Goal: Task Accomplishment & Management: Complete application form

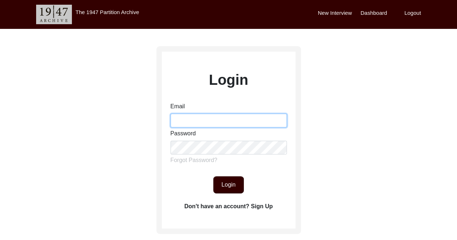
click at [192, 120] on input "Email" at bounding box center [229, 121] width 116 height 14
type input "[EMAIL_ADDRESS][DOMAIN_NAME]"
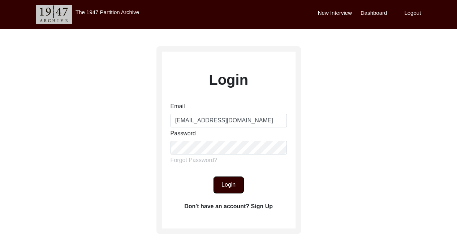
click at [232, 184] on button "Login" at bounding box center [228, 184] width 31 height 17
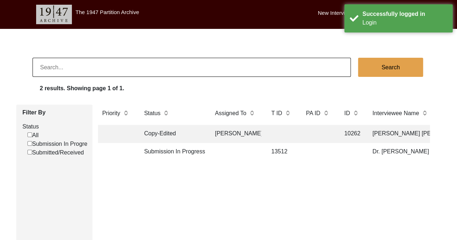
click at [130, 148] on td at bounding box center [116, 152] width 36 height 18
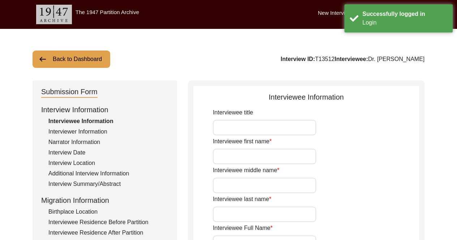
type input "Dr."
type input "[PERSON_NAME]"
type input "Babra"
type input "Dr. [PERSON_NAME]"
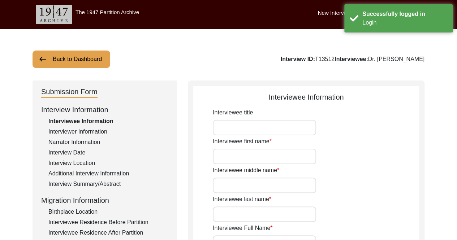
type input "[DATE]"
type input "97"
type input "[DEMOGRAPHIC_DATA]"
type input "N/A"
type textarea "N/A"
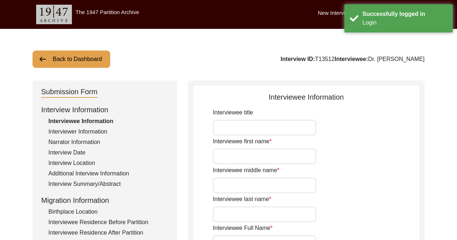
type input "Punjabi"
type input "[DEMOGRAPHIC_DATA]"
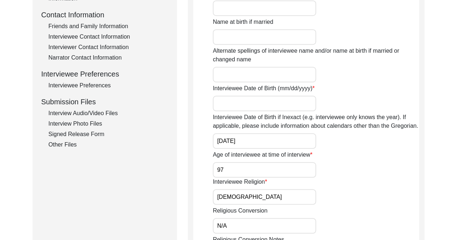
scroll to position [253, 0]
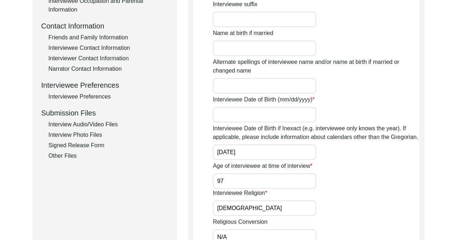
drag, startPoint x: 252, startPoint y: 155, endPoint x: 206, endPoint y: 155, distance: 46.3
click at [206, 155] on app-interviewee-information "Interviewee Information Interviewee title Dr. Interviewee first name [PERSON_NA…" at bounding box center [306, 153] width 226 height 628
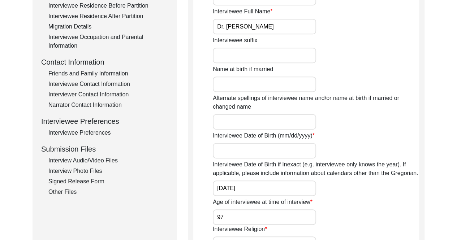
click at [294, 148] on input "Interviewee Date of Birth (mm/dd/yyyy)" at bounding box center [264, 151] width 103 height 16
type input "07/08/192"
drag, startPoint x: 265, startPoint y: 189, endPoint x: 277, endPoint y: 174, distance: 19.0
click at [148, 182] on div "Submission Form Interview Information Interviewee Information Interviewer Infor…" at bounding box center [229, 186] width 392 height 645
click at [376, 133] on div "Interviewee Date of Birth (mm/dd/yyyy) 07/08/192" at bounding box center [316, 145] width 206 height 27
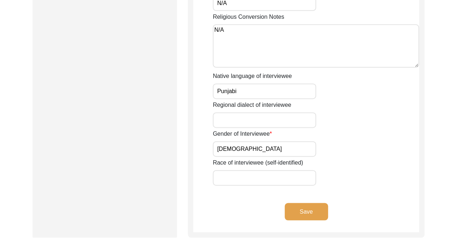
scroll to position [578, 0]
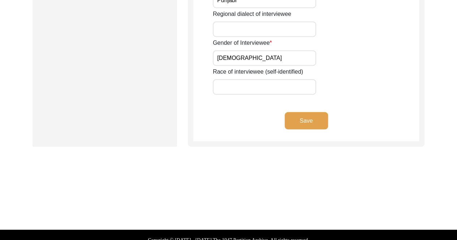
click at [317, 123] on button "Save" at bounding box center [306, 120] width 43 height 17
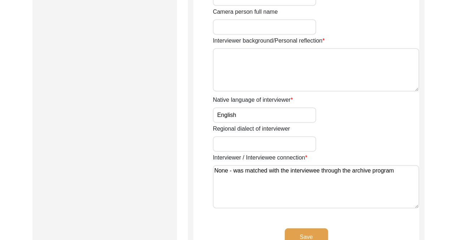
scroll to position [615, 0]
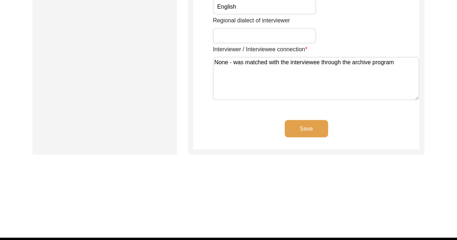
click at [313, 131] on button "Save" at bounding box center [306, 128] width 43 height 17
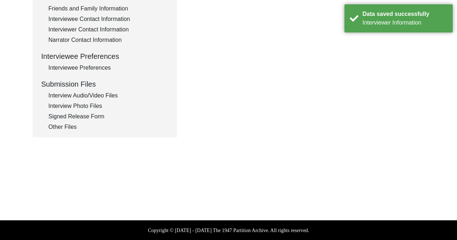
type textarea "Son - [PERSON_NAME] [PERSON_NAME]"
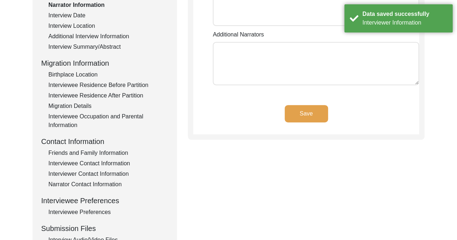
scroll to position [145, 0]
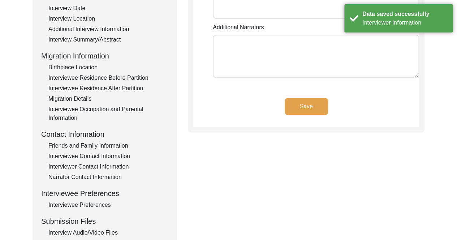
click at [317, 106] on button "Save" at bounding box center [306, 106] width 43 height 17
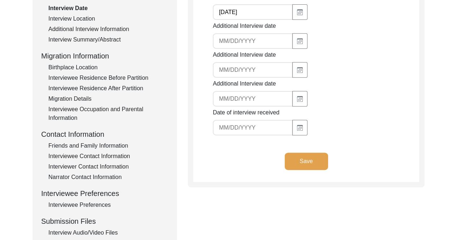
click at [86, 18] on div "Interview Location" at bounding box center [108, 18] width 120 height 9
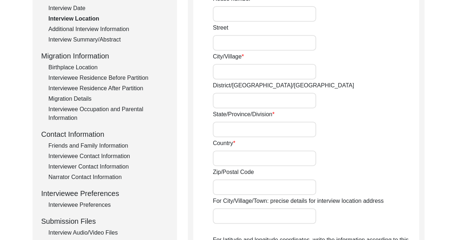
radio input "true"
type input "4452"
type input "[GEOGRAPHIC_DATA]"
type input "[US_STATE] D.C."
type input "N/A"
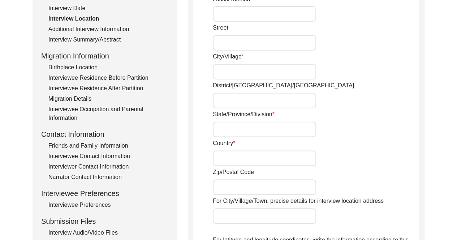
type input "[GEOGRAPHIC_DATA]"
type input "20016"
type input "[US_STATE] D.C."
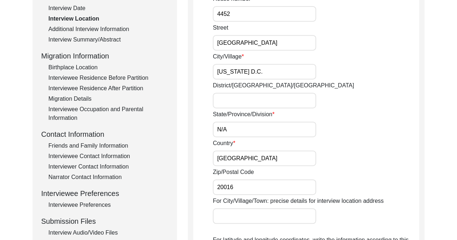
click at [103, 27] on div "Additional Interview Information" at bounding box center [108, 29] width 120 height 9
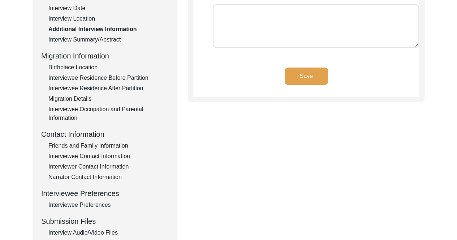
type input "English"
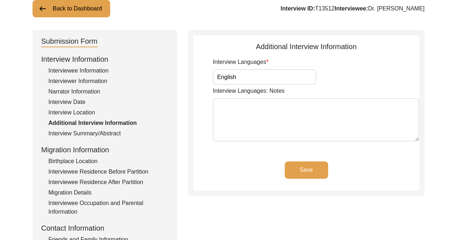
scroll to position [36, 0]
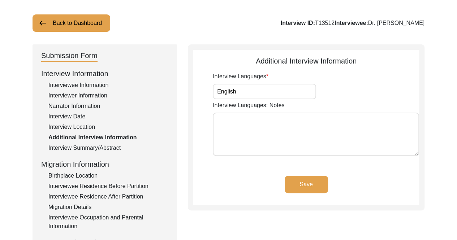
click at [80, 148] on div "Interview Summary/Abstract" at bounding box center [108, 148] width 120 height 9
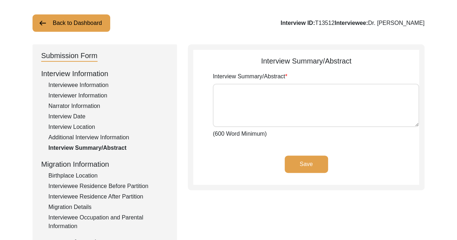
click at [81, 138] on div "Additional Interview Information" at bounding box center [108, 137] width 120 height 9
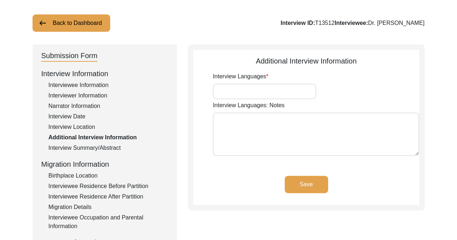
type input "English"
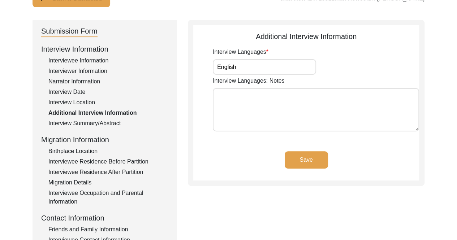
scroll to position [72, 0]
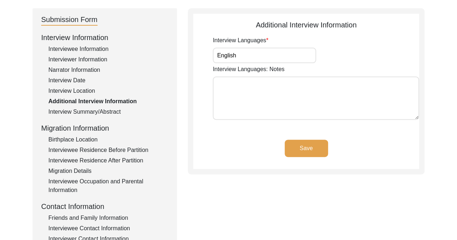
click at [92, 139] on div "Birthplace Location" at bounding box center [108, 140] width 120 height 9
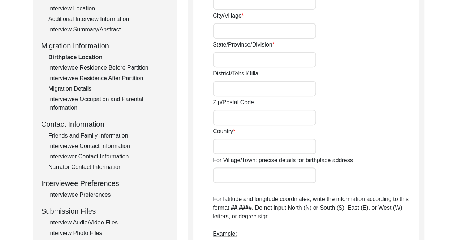
scroll to position [145, 0]
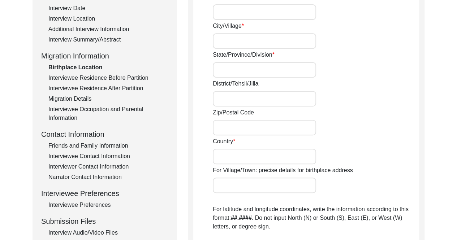
click at [115, 77] on div "Interviewee Residence Before Partition" at bounding box center [108, 78] width 120 height 9
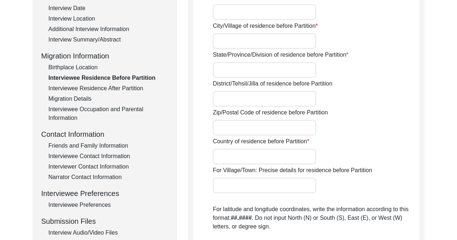
click at [110, 87] on div "Interviewee Residence After Partition" at bounding box center [108, 88] width 120 height 9
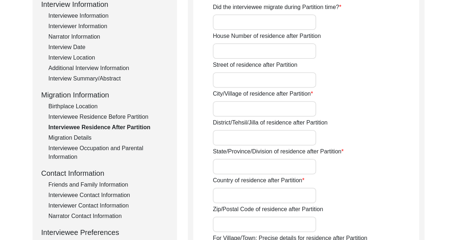
scroll to position [36, 0]
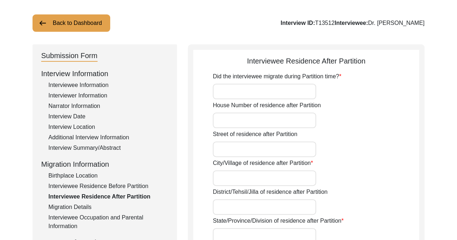
click at [88, 127] on div "Interview Location" at bounding box center [108, 127] width 120 height 9
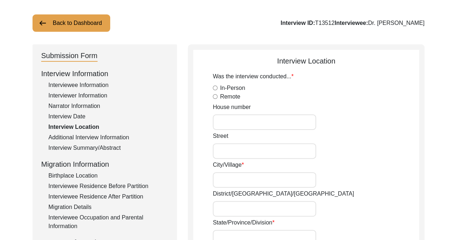
radio input "true"
type input "4452"
type input "[GEOGRAPHIC_DATA]"
type input "[US_STATE] D.C."
type input "N/A"
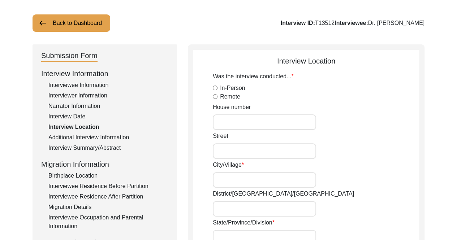
type input "[GEOGRAPHIC_DATA]"
type input "20016"
type input "[US_STATE] D.C."
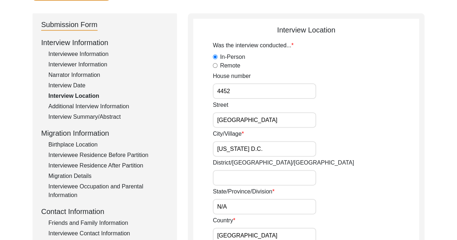
scroll to position [145, 0]
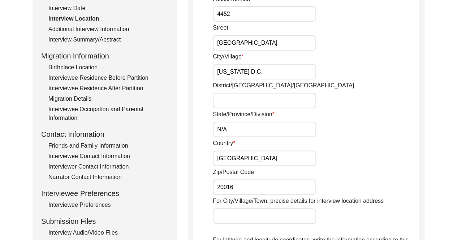
click at [124, 143] on div "Friends and Family Information" at bounding box center [108, 146] width 120 height 9
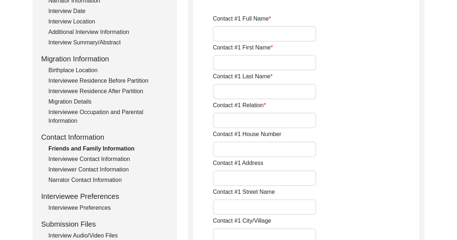
scroll to position [72, 0]
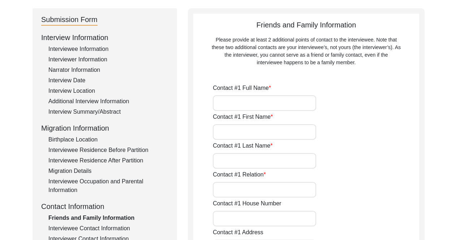
click at [106, 102] on div "Additional Interview Information" at bounding box center [108, 101] width 120 height 9
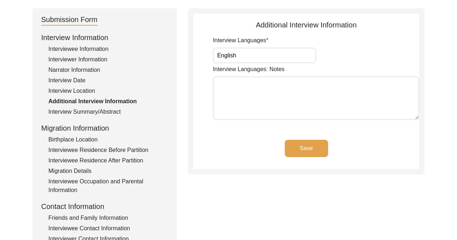
click at [87, 91] on div "Interview Location" at bounding box center [108, 91] width 120 height 9
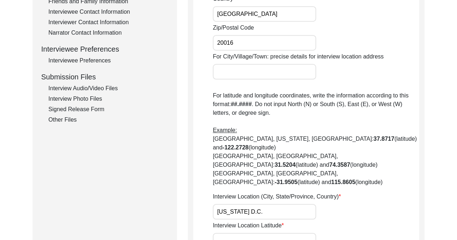
scroll to position [398, 0]
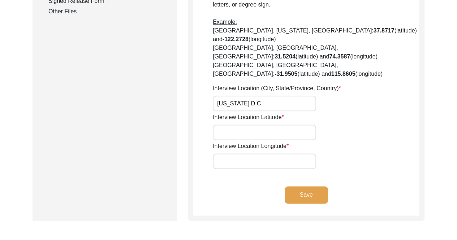
click at [270, 125] on input "Interview Location Latitude" at bounding box center [264, 133] width 103 height 16
paste input "38.941524"
type input "38.941524"
click at [253, 154] on input "Interview Location Longitude" at bounding box center [264, 162] width 103 height 16
paste input "-77.087604"
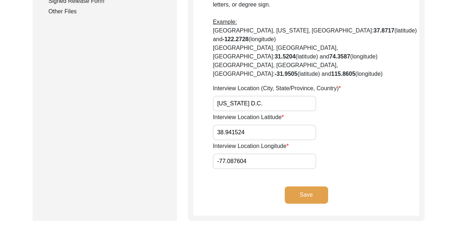
type input "-77.087604"
click at [308, 187] on button "Save" at bounding box center [306, 195] width 43 height 17
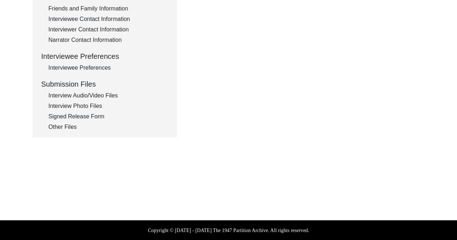
type input "English"
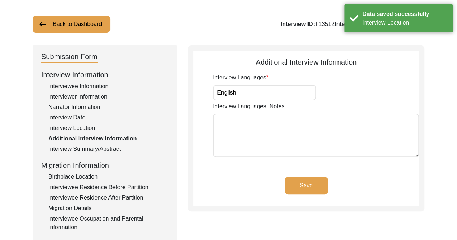
scroll to position [29, 0]
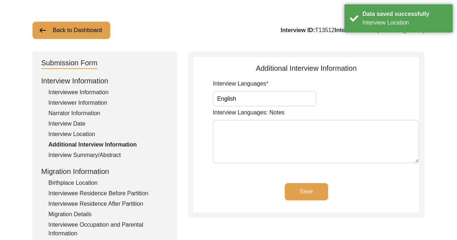
click at [314, 187] on button "Save" at bounding box center [306, 191] width 43 height 17
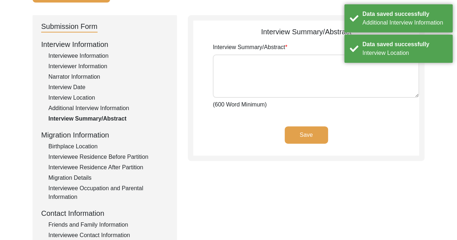
scroll to position [101, 0]
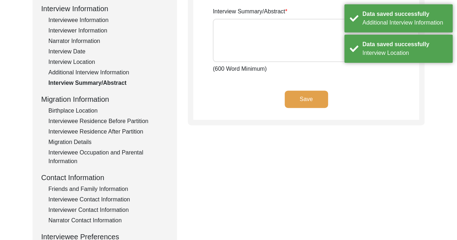
click at [73, 107] on div "Birthplace Location" at bounding box center [108, 111] width 120 height 9
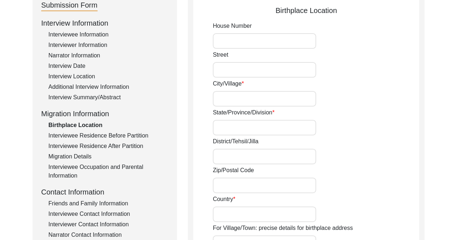
scroll to position [108, 0]
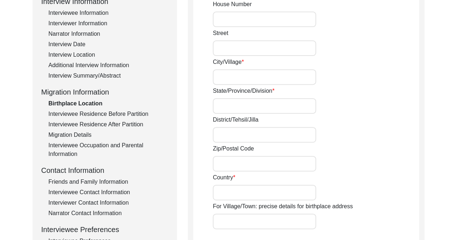
click at [255, 76] on input "City/Village" at bounding box center [264, 77] width 103 height 16
paste input "Ghalotiān"
paste input "Khurd"
type input "Ghalotiān Khurd"
click at [279, 110] on input "State/Province/Division" at bounding box center [264, 106] width 103 height 16
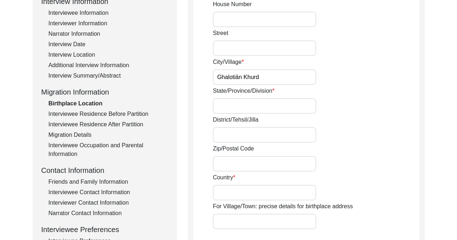
click at [359, 72] on div "City/[GEOGRAPHIC_DATA]" at bounding box center [316, 71] width 206 height 27
click at [261, 106] on input "State/Province/Division" at bounding box center [264, 106] width 103 height 16
type input "[GEOGRAPHIC_DATA]"
click at [271, 137] on input "District/Tehsil/Jilla" at bounding box center [264, 135] width 103 height 16
paste input "Sialkot"
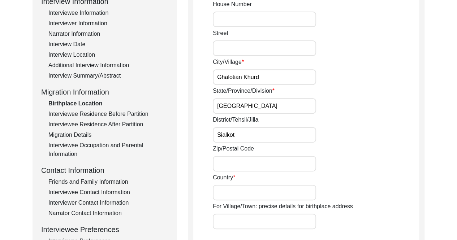
type input "Sialkot"
click at [358, 112] on div "State/Province/Division [GEOGRAPHIC_DATA]" at bounding box center [316, 100] width 206 height 27
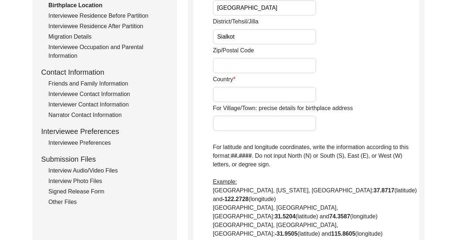
scroll to position [217, 0]
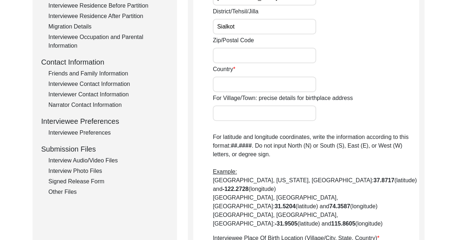
click at [303, 85] on input "Country" at bounding box center [264, 85] width 103 height 16
click at [359, 73] on div "Country" at bounding box center [316, 78] width 206 height 27
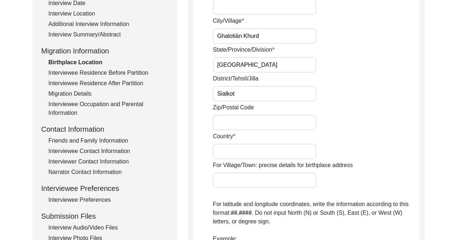
scroll to position [181, 0]
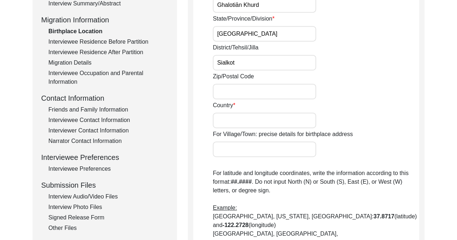
click at [265, 121] on input "Country" at bounding box center [264, 121] width 103 height 16
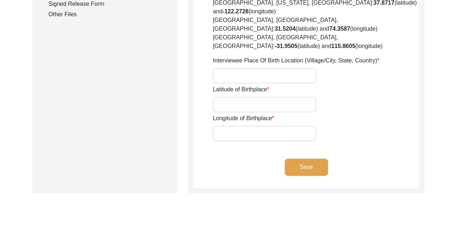
scroll to position [398, 0]
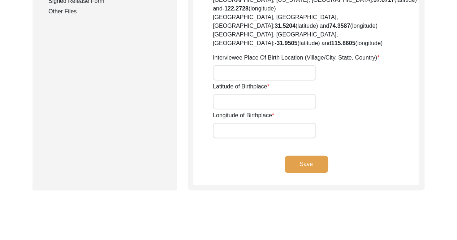
type input "[GEOGRAPHIC_DATA]"
click at [285, 65] on input "Interviewee Place Of Birth Location (Village/City, State, Country)" at bounding box center [264, 73] width 103 height 16
click at [263, 65] on input "Interviewee Place Of Birth Location (Village/City, State, Country)" at bounding box center [264, 73] width 103 height 16
paste input "[PERSON_NAME], [GEOGRAPHIC_DATA]"
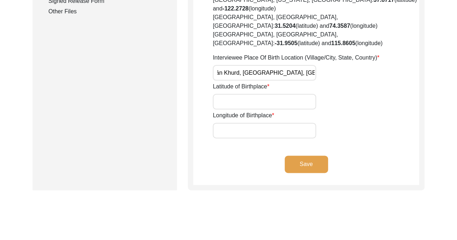
type input "Ghalotiān Khurd, [GEOGRAPHIC_DATA], [GEOGRAPHIC_DATA], [GEOGRAPHIC_DATA]"
click at [234, 94] on input "Latitude of Birthplace" at bounding box center [264, 102] width 103 height 16
paste input "32.520016"
type input "32.520016"
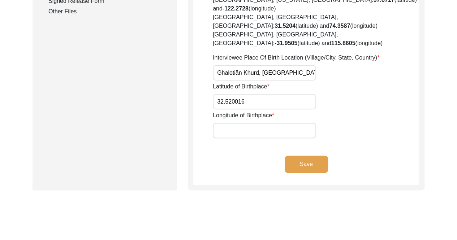
click at [239, 123] on input "Longitude of Birthplace" at bounding box center [264, 131] width 103 height 16
paste input "74.560038"
type input "74.560038"
click at [317, 156] on button "Save" at bounding box center [306, 164] width 43 height 17
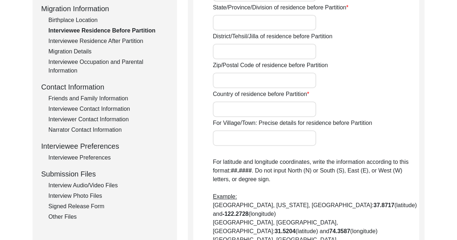
scroll to position [181, 0]
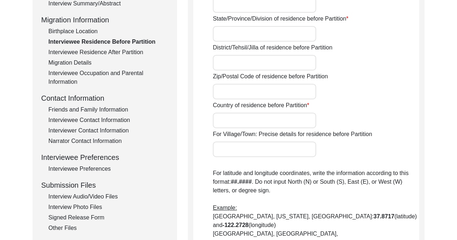
click at [104, 51] on div "Interviewee Residence After Partition" at bounding box center [108, 52] width 120 height 9
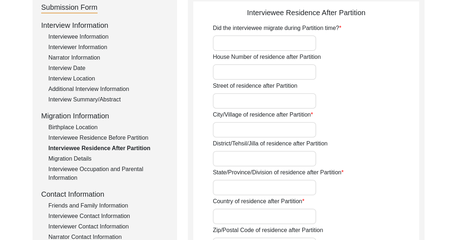
scroll to position [0, 0]
